Goal: Information Seeking & Learning: Find specific page/section

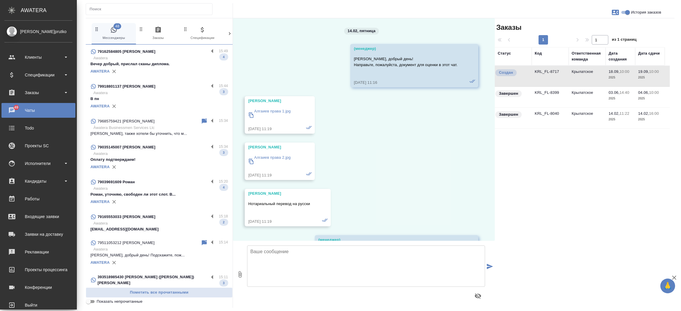
scroll to position [2280, 0]
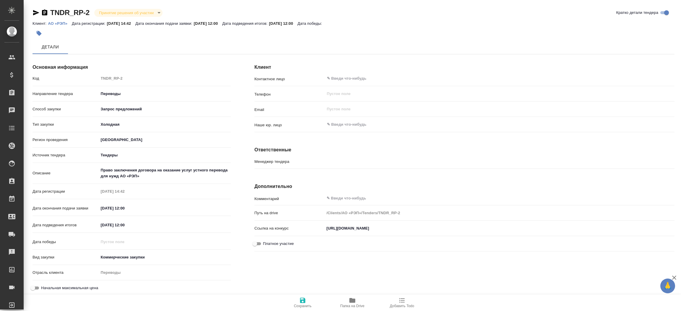
type input "Гудина Александра"
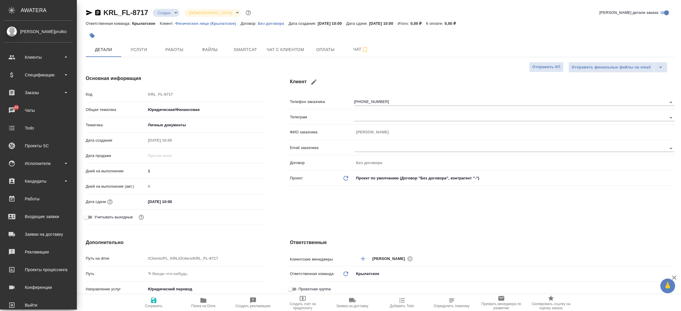
select select "RU"
click at [40, 60] on div "Клиенты" at bounding box center [38, 57] width 68 height 9
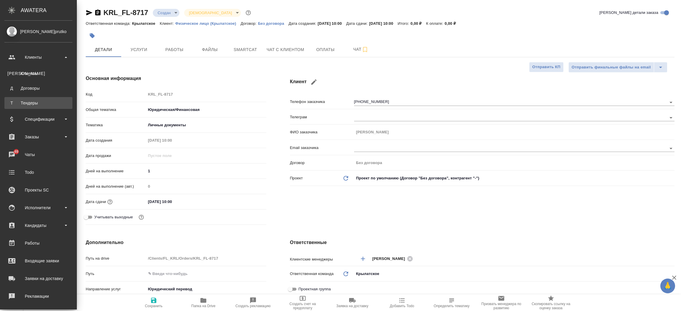
click at [33, 103] on div ".cls-1 fill:#fff; AWATERA Прутько Ирина i.prutko Клиенты К Клиенты Д Договоры Т…" at bounding box center [340, 155] width 681 height 311
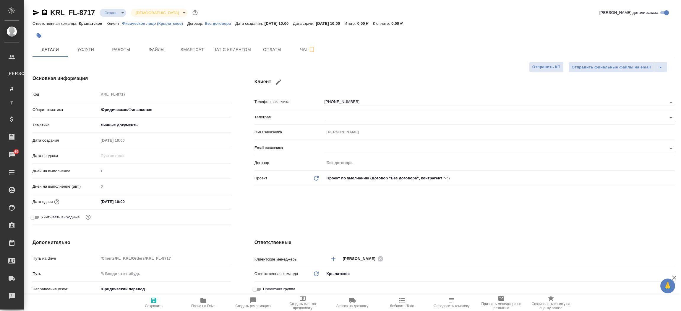
click at [33, 103] on div "Основная информация Код KRL_FL-8717 Общая тематика Юридическая/Финансовая yr-fn…" at bounding box center [132, 151] width 222 height 176
click at [19, 99] on link "Т Тендеры" at bounding box center [11, 103] width 15 height 12
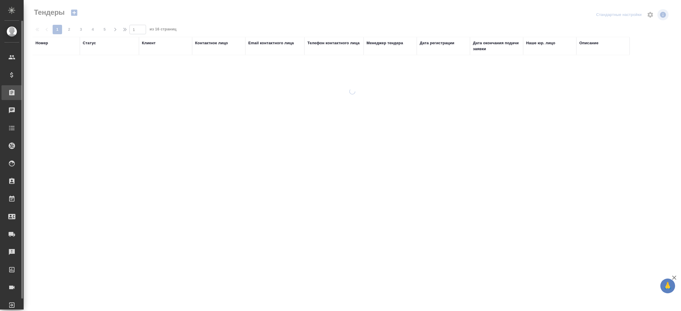
click at [15, 100] on div "Заказы" at bounding box center [11, 92] width 21 height 15
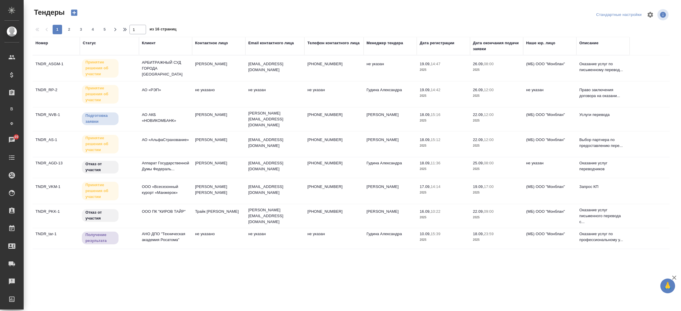
click at [376, 42] on div "Менеджер тендера" at bounding box center [384, 43] width 37 height 6
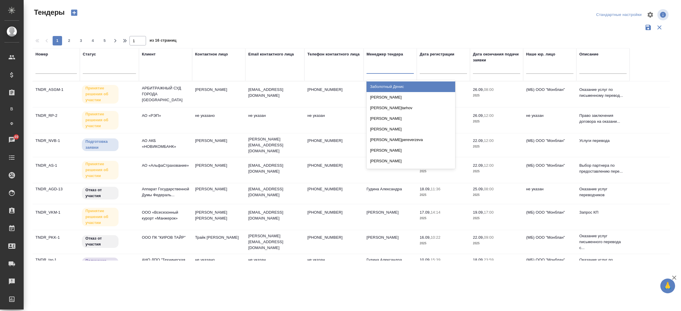
click at [372, 66] on div at bounding box center [389, 68] width 47 height 9
type input "моси"
click at [371, 83] on div "Мосина Ирина" at bounding box center [410, 87] width 89 height 11
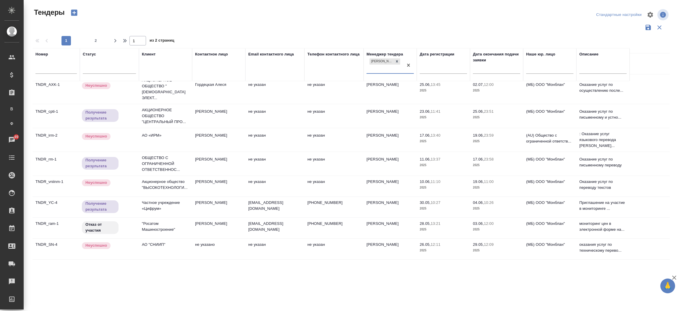
scroll to position [346, 0]
click at [162, 156] on p "ОБЩЕСТВО С ОГРАНИЧЕННОЙ ОТВЕТСТВЕННОС..." at bounding box center [165, 165] width 47 height 18
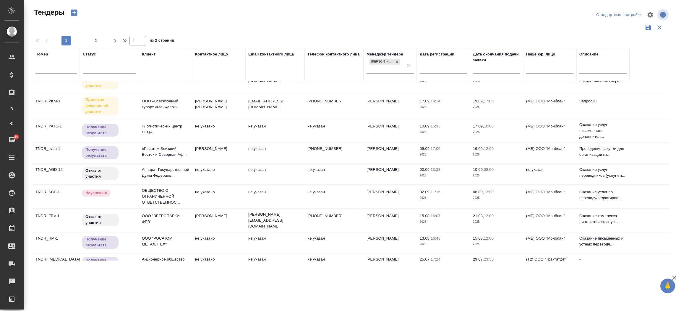
scroll to position [0, 0]
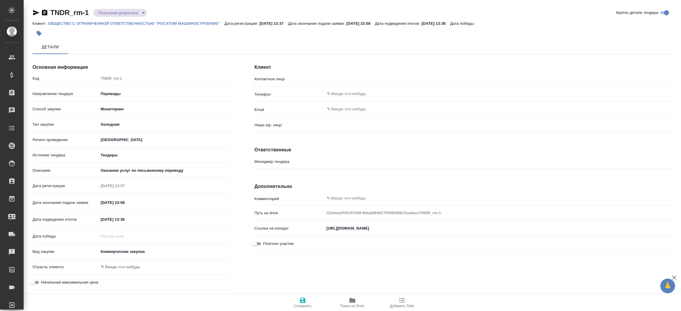
type textarea "x"
type input "(МБ) ООО "Монблан""
type input "[PERSON_NAME]"
type textarea "x"
type input "Титов Евгений Геннадьевич"
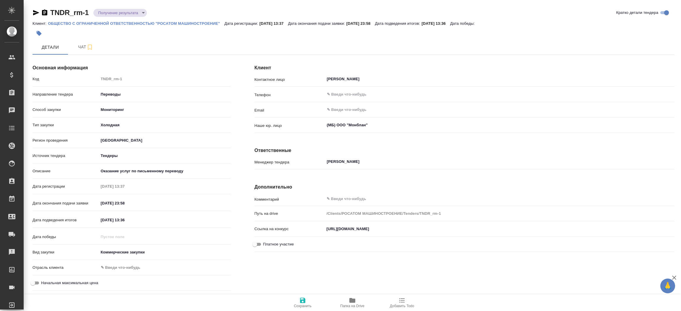
type textarea "x"
